Goal: Information Seeking & Learning: Learn about a topic

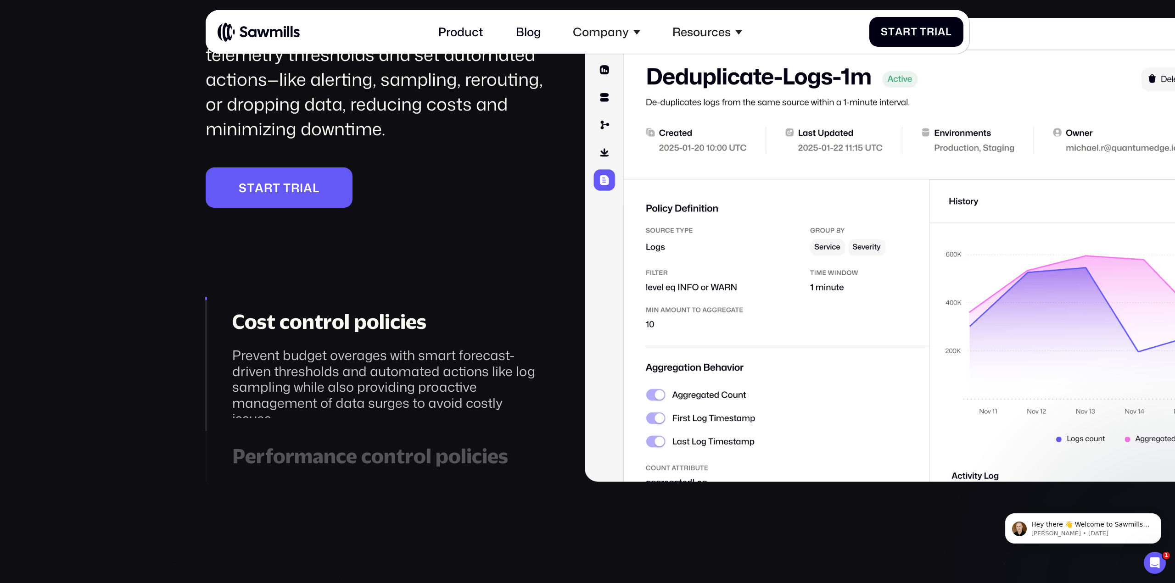
scroll to position [2207, 0]
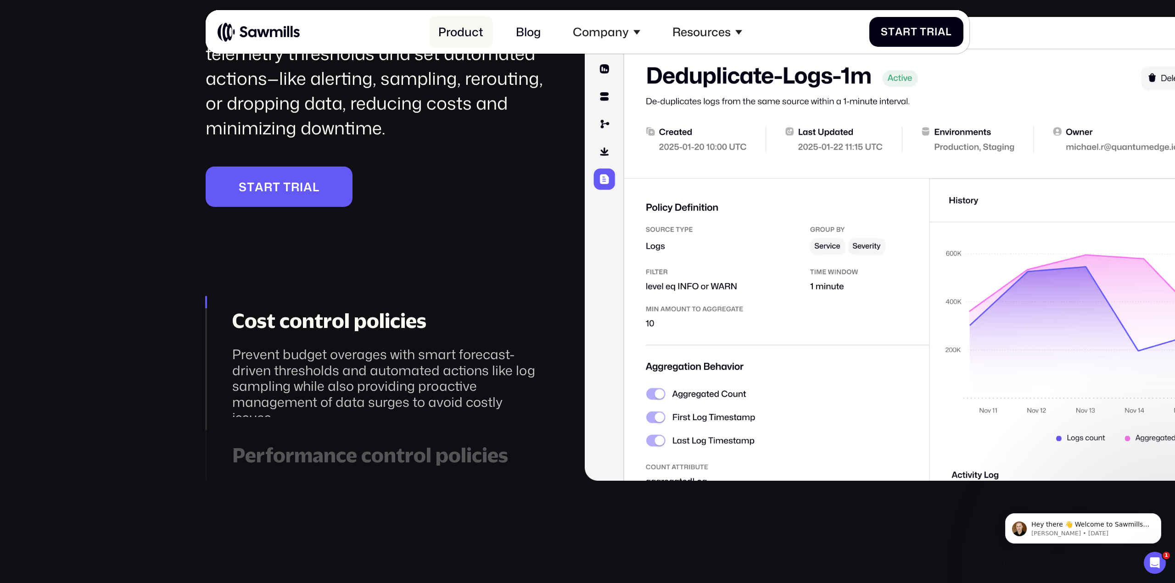
click at [458, 31] on link "Product" at bounding box center [461, 32] width 62 height 32
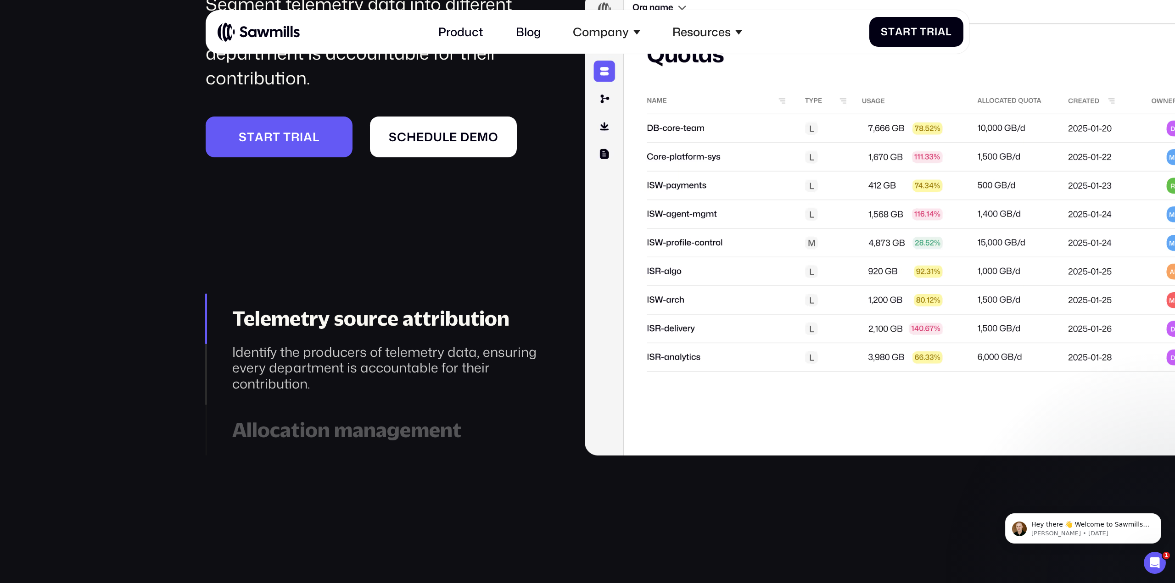
scroll to position [4871, 0]
